Goal: Task Accomplishment & Management: Manage account settings

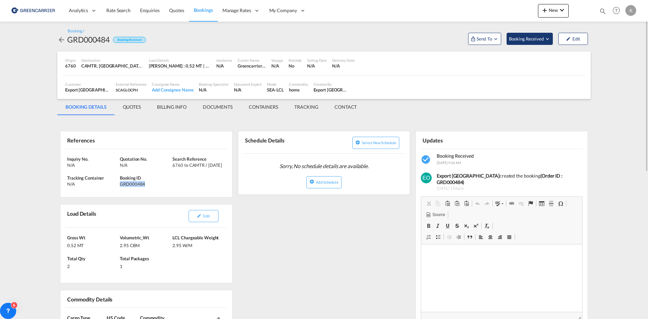
click at [537, 40] on span "Booking Received" at bounding box center [526, 38] width 35 height 7
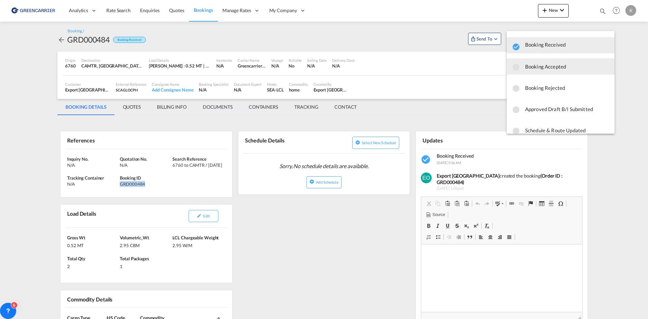
click at [528, 70] on span "Booking Accepted" at bounding box center [567, 66] width 84 height 12
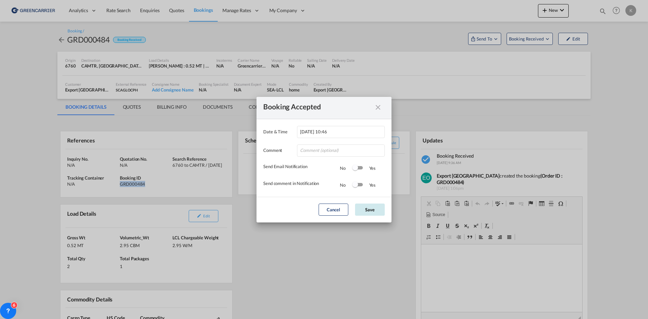
click at [378, 210] on button "Save" at bounding box center [370, 210] width 30 height 12
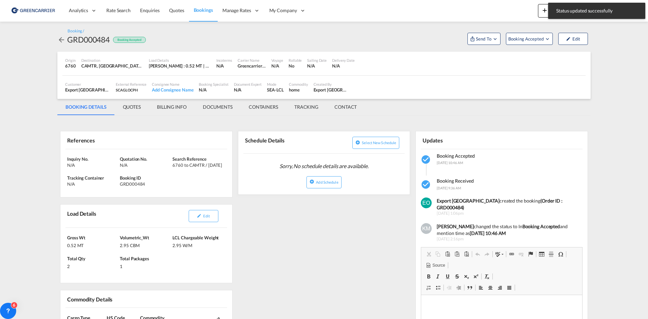
click at [60, 40] on md-icon "icon-arrow-left" at bounding box center [61, 40] width 8 height 8
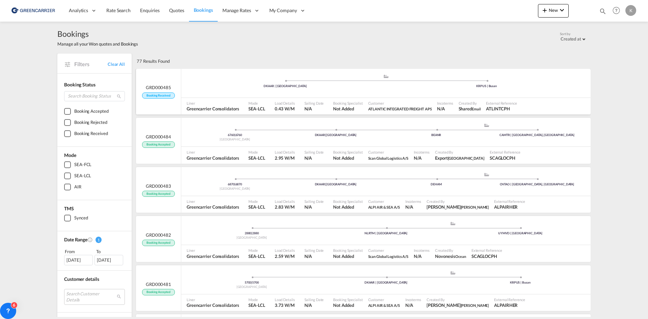
click at [317, 91] on div ".a{fill:#aaa8ad;} .a{fill:#aaa8ad;} DKAAR | [GEOGRAPHIC_DATA] KRPUS | [GEOGRAPH…" at bounding box center [386, 84] width 410 height 20
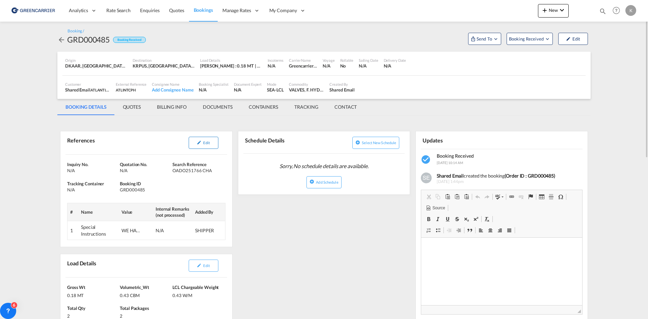
click at [206, 138] on button "Edit" at bounding box center [204, 143] width 30 height 12
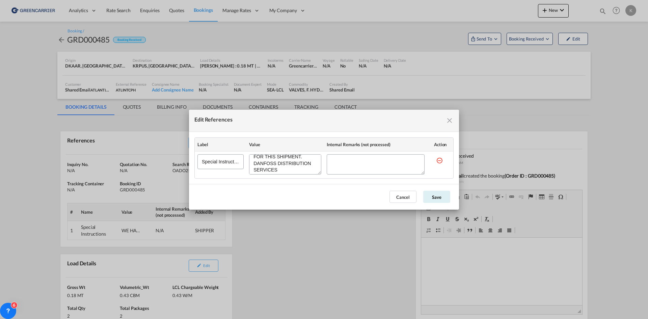
scroll to position [45, 0]
drag, startPoint x: 253, startPoint y: 161, endPoint x: 324, endPoint y: 178, distance: 72.7
click at [320, 179] on md-dialog-content "Label Value Internal Remarks (not processed) Action Special Instructions" at bounding box center [324, 158] width 270 height 52
click at [452, 120] on md-icon "icon-close fg-AAA8AD cursor" at bounding box center [450, 121] width 8 height 8
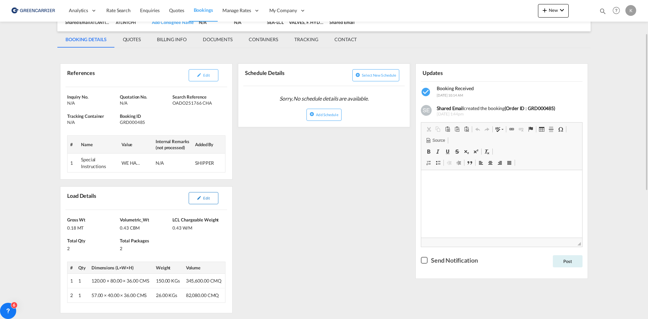
scroll to position [101, 0]
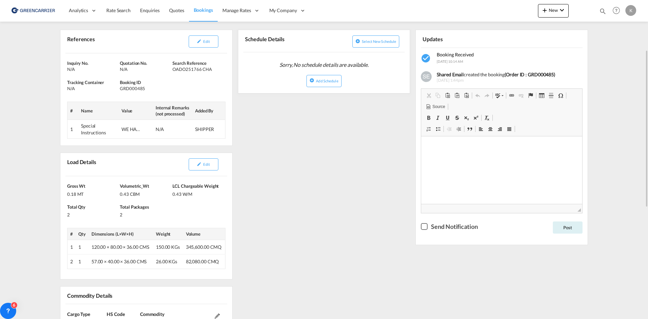
click at [139, 90] on div "GRD000485" at bounding box center [145, 88] width 51 height 6
copy div "GRD000485"
drag, startPoint x: 174, startPoint y: 69, endPoint x: 225, endPoint y: 68, distance: 51.3
click at [213, 70] on div "OADO251766 CHA" at bounding box center [198, 69] width 51 height 6
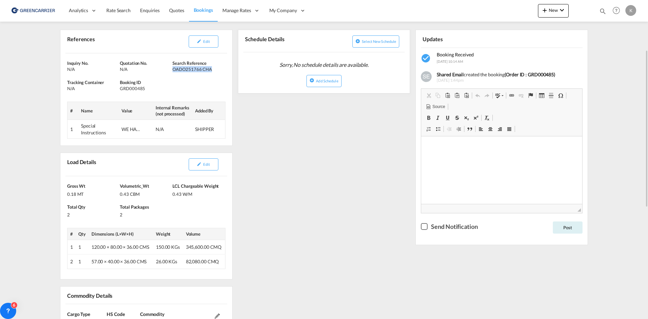
copy div "OADO251766 CHA"
click at [197, 44] on button "Edit" at bounding box center [204, 41] width 30 height 12
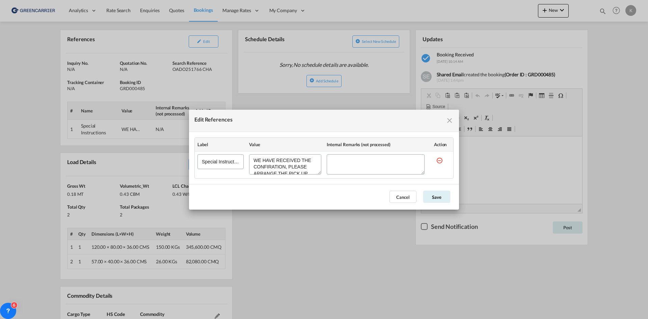
scroll to position [45, 0]
drag, startPoint x: 253, startPoint y: 160, endPoint x: 325, endPoint y: 184, distance: 76.1
click at [325, 184] on md-dialog "Edit References Label Value Internal Remarks (not processed) Action Special Ins…" at bounding box center [324, 160] width 270 height 100
click at [413, 197] on button "Cancel" at bounding box center [403, 197] width 27 height 12
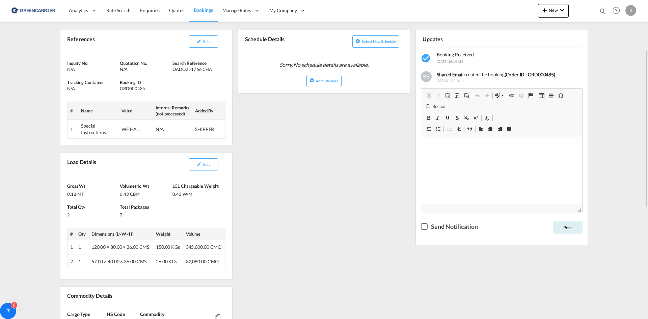
scroll to position [0, 0]
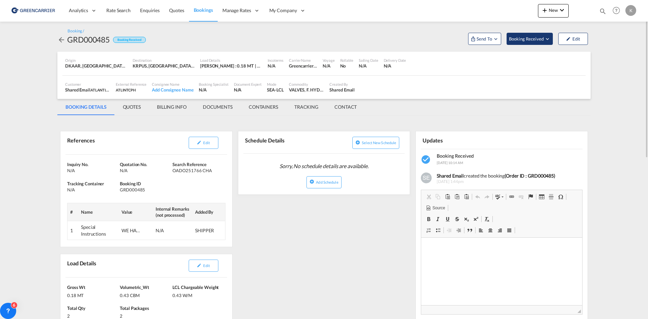
click at [544, 43] on button "Booking Received" at bounding box center [530, 39] width 46 height 12
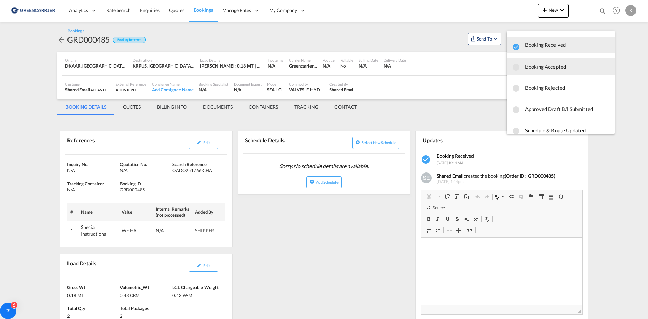
click at [539, 68] on span "Booking Accepted" at bounding box center [567, 66] width 84 height 12
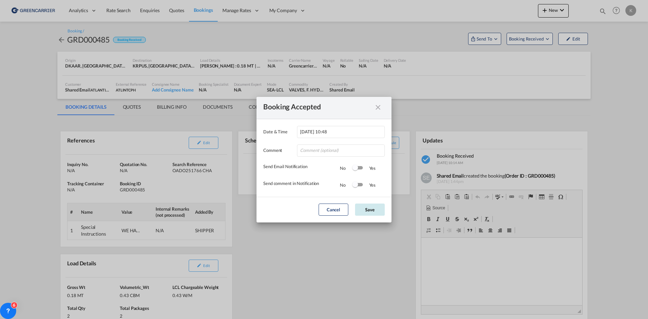
click at [373, 207] on button "Save" at bounding box center [370, 210] width 30 height 12
